Goal: Transaction & Acquisition: Download file/media

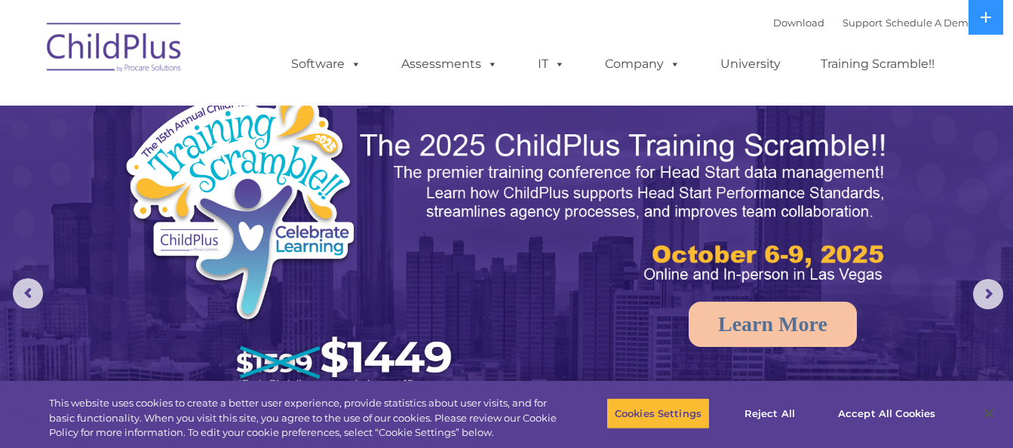
select select "MEDIUM"
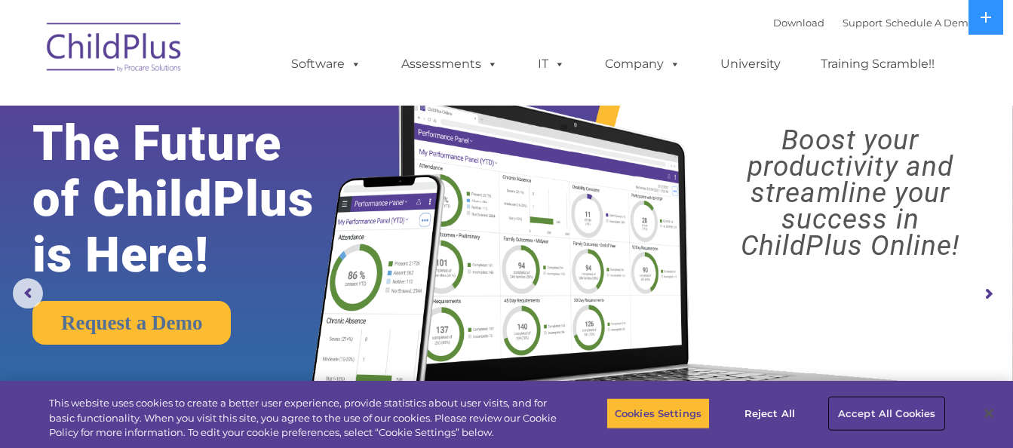
click at [898, 421] on button "Accept All Cookies" at bounding box center [887, 414] width 114 height 32
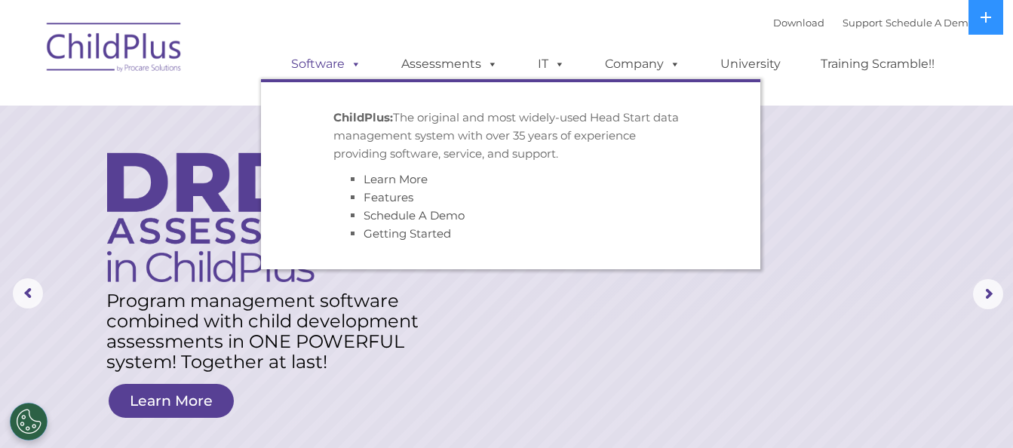
click at [314, 54] on link "Software" at bounding box center [326, 64] width 100 height 30
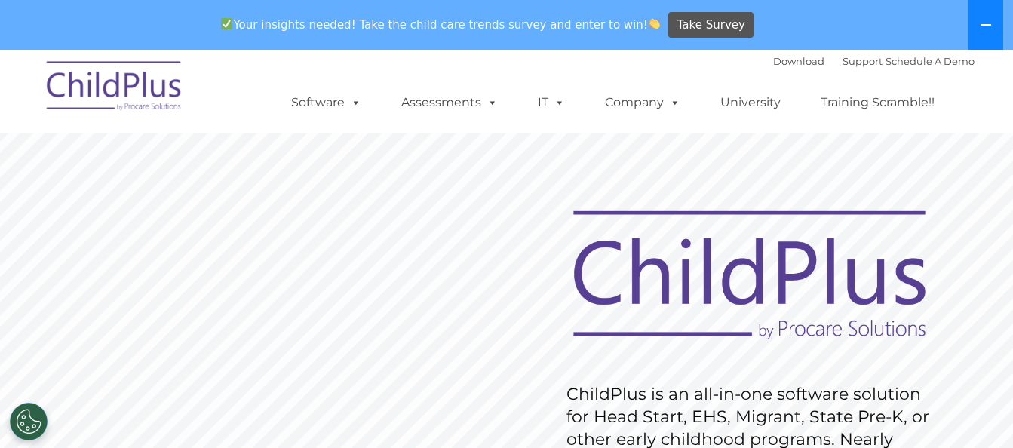
click at [994, 15] on button at bounding box center [986, 25] width 35 height 50
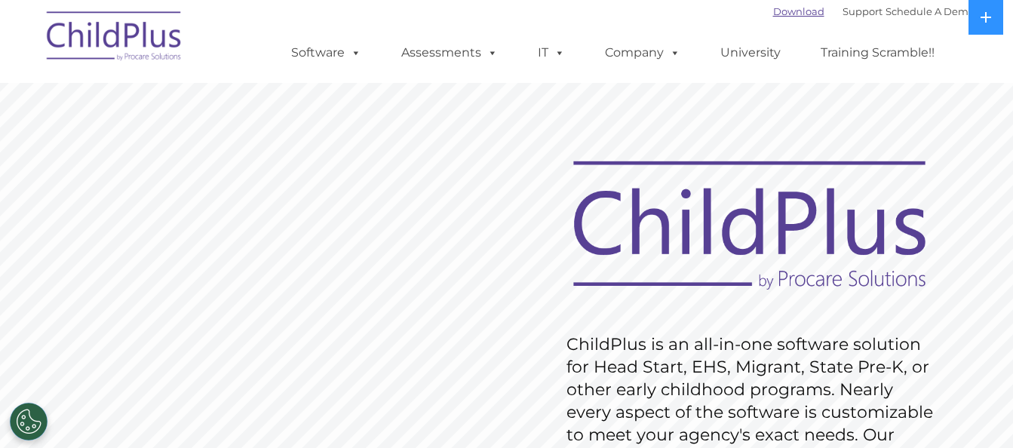
click at [773, 14] on link "Download" at bounding box center [798, 11] width 51 height 12
